Goal: Information Seeking & Learning: Find specific fact

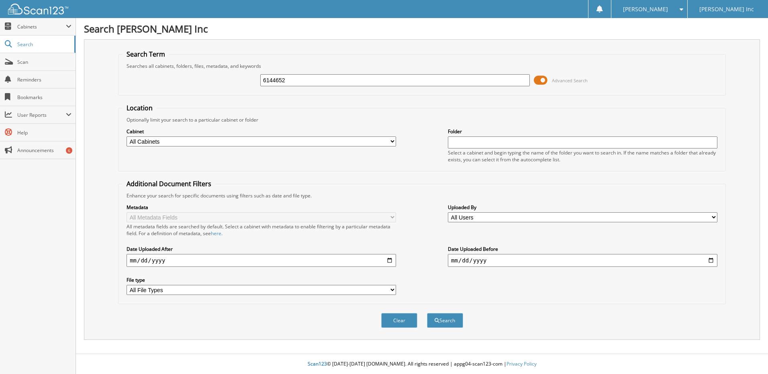
type input "6144652"
click at [427, 313] on button "Search" at bounding box center [445, 320] width 36 height 15
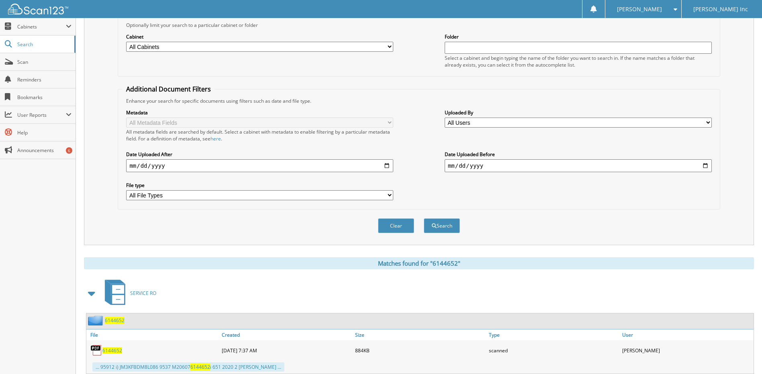
scroll to position [119, 0]
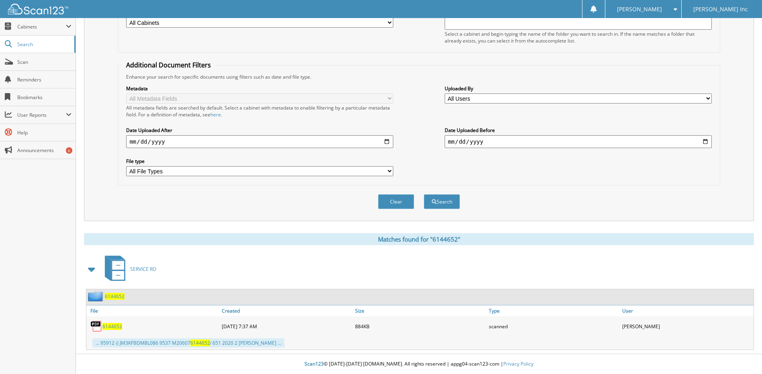
click at [114, 327] on span "6144652" at bounding box center [112, 326] width 20 height 7
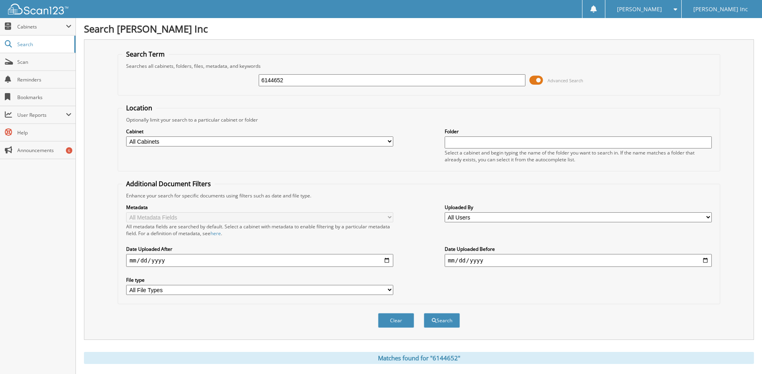
drag, startPoint x: 286, startPoint y: 84, endPoint x: 257, endPoint y: 86, distance: 29.4
click at [257, 86] on div "6144652 Advanced Search" at bounding box center [418, 80] width 593 height 22
type input "6144707"
click at [424, 313] on button "Search" at bounding box center [442, 320] width 36 height 15
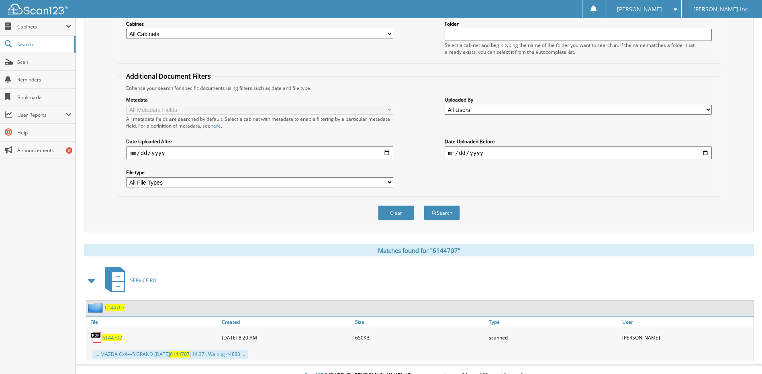
scroll to position [119, 0]
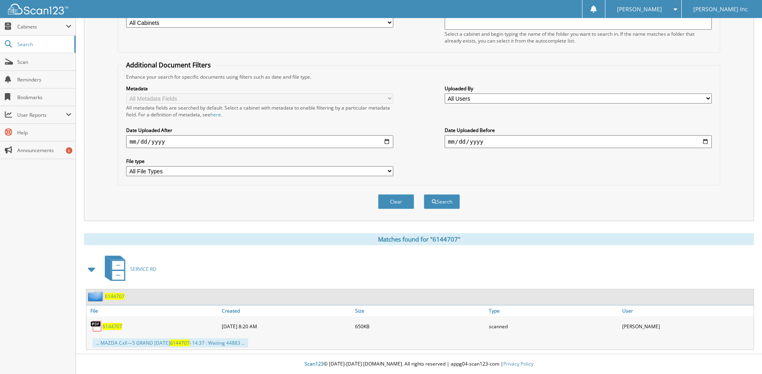
click at [113, 326] on span "6144707" at bounding box center [112, 326] width 20 height 7
